Goal: Use online tool/utility: Use online tool/utility

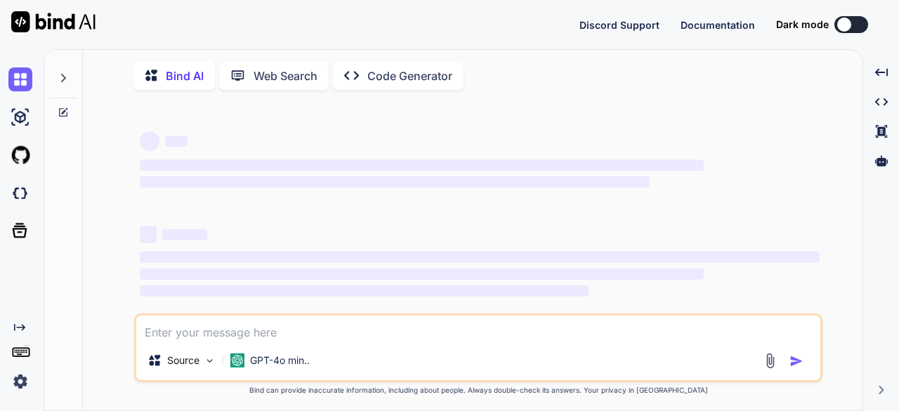
type textarea "x"
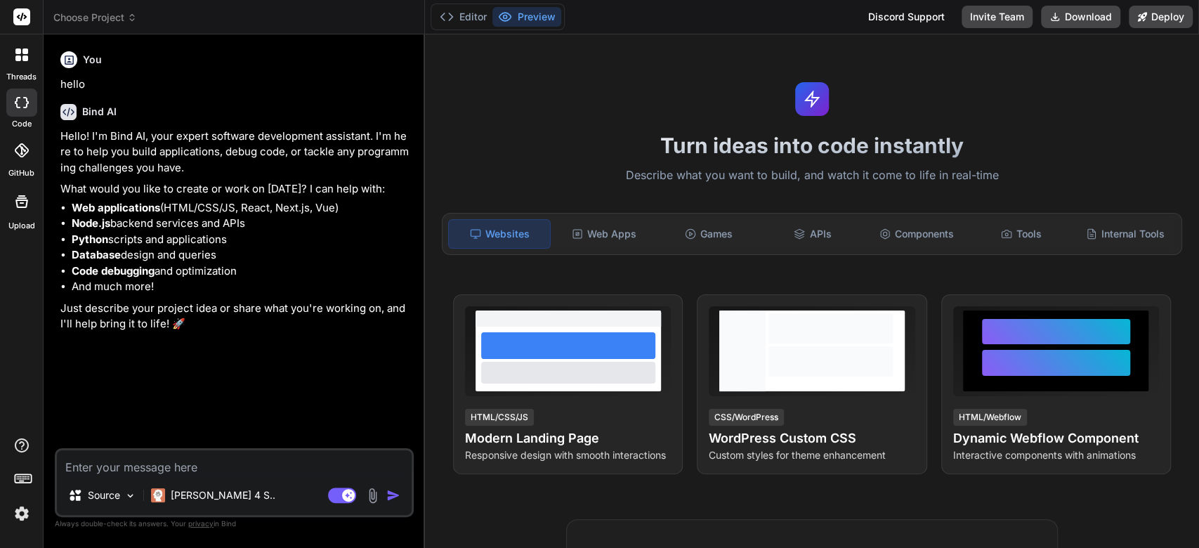
type textarea "x"
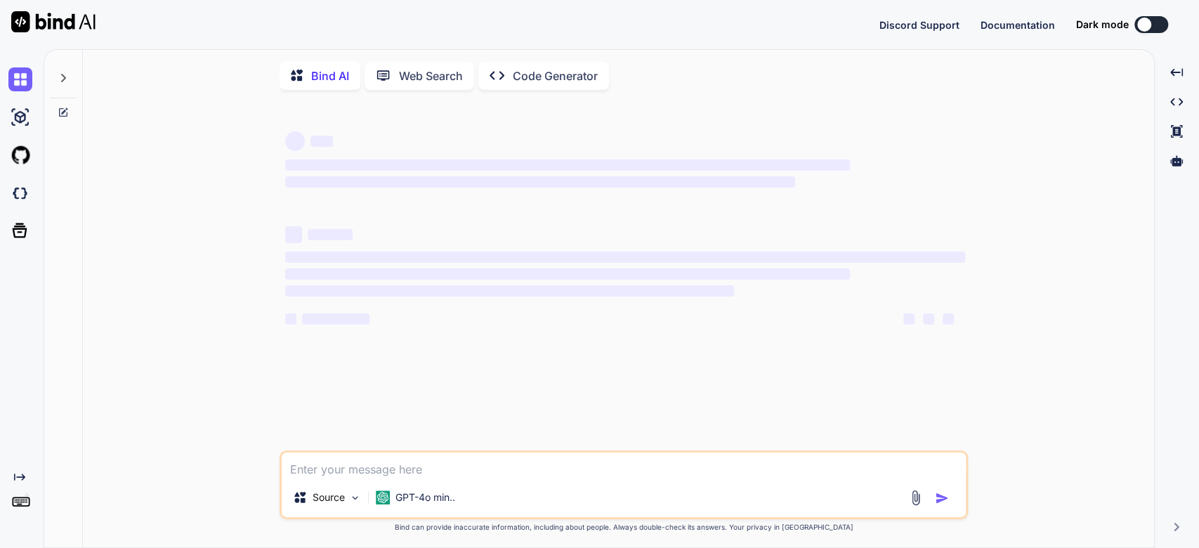
click at [1154, 21] on button at bounding box center [1152, 24] width 34 height 17
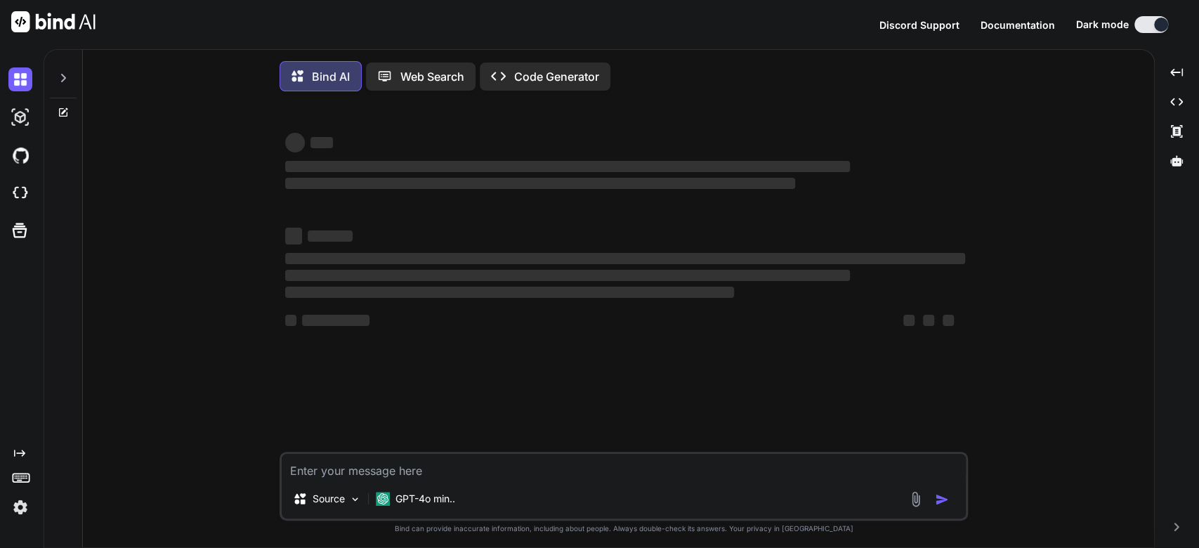
type textarea "x"
